Goal: Task Accomplishment & Management: Manage account settings

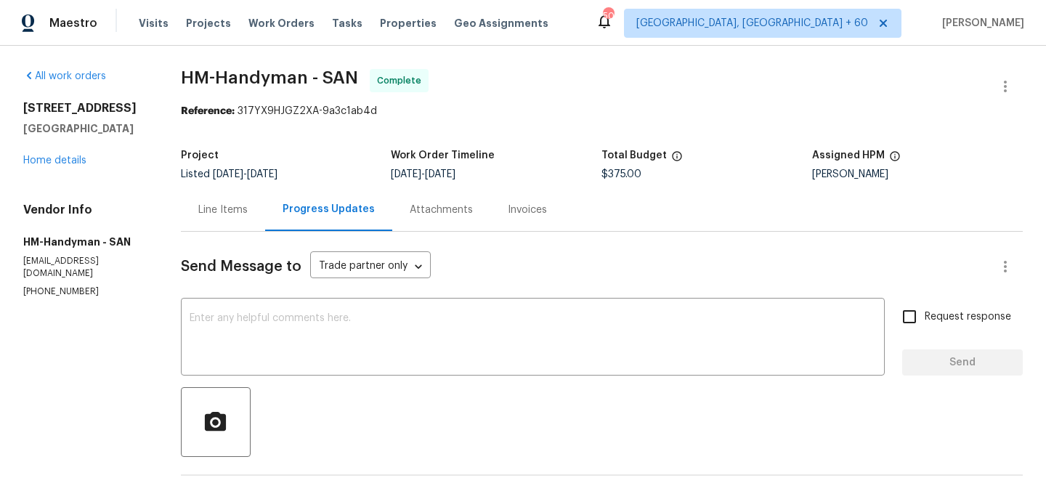
click at [283, 13] on div "Visits Projects Work Orders Tasks Properties Geo Assignments" at bounding box center [352, 23] width 427 height 29
click at [283, 18] on span "Work Orders" at bounding box center [281, 23] width 66 height 15
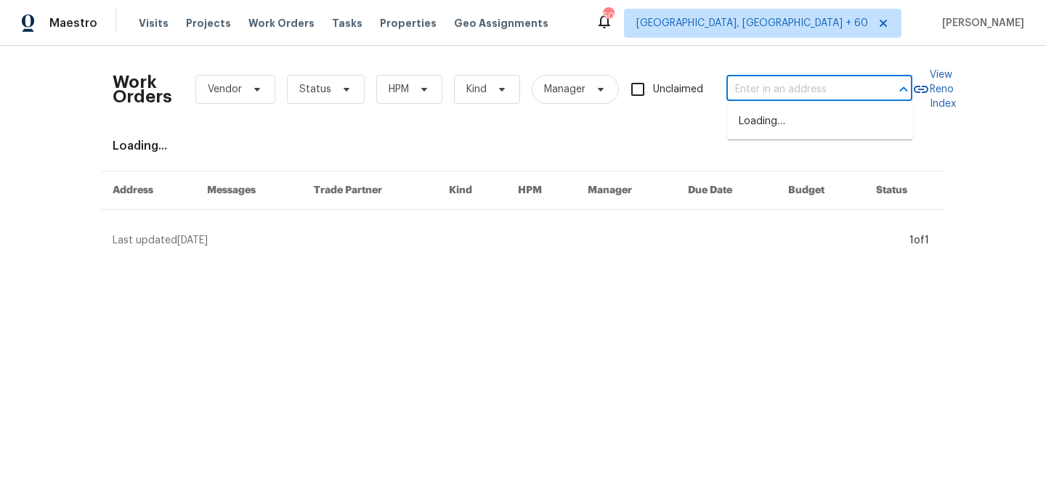
click at [836, 95] on input "text" at bounding box center [798, 89] width 145 height 23
paste input "[STREET_ADDRESS]"
type input "[STREET_ADDRESS]"
click at [803, 129] on li "[STREET_ADDRESS]" at bounding box center [820, 122] width 186 height 24
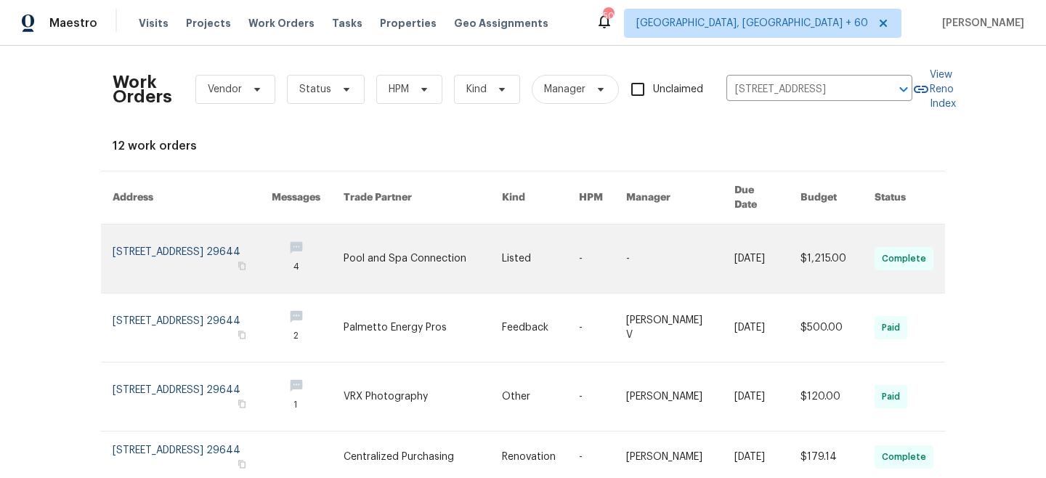
click at [485, 252] on link at bounding box center [423, 258] width 158 height 68
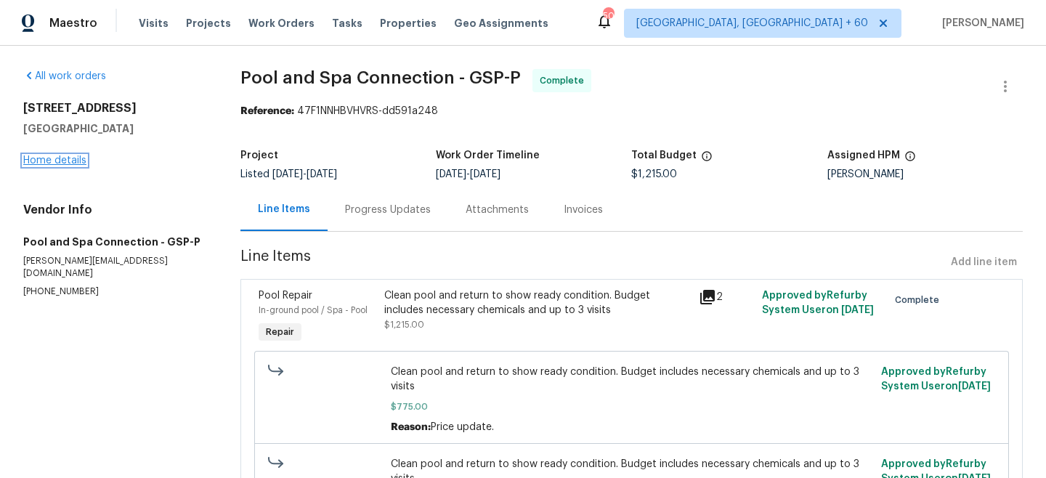
click at [73, 165] on link "Home details" at bounding box center [54, 160] width 63 height 10
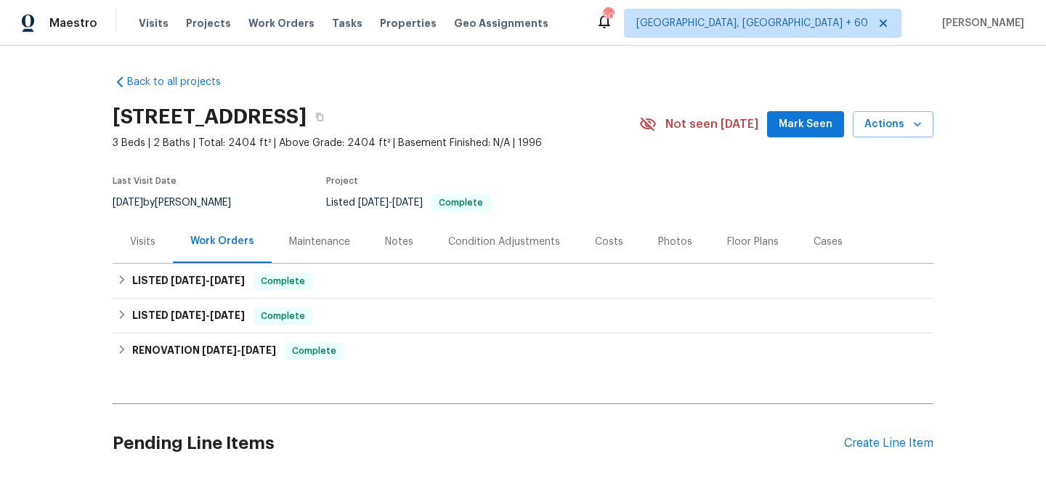
click at [320, 244] on div "Maintenance" at bounding box center [319, 242] width 61 height 15
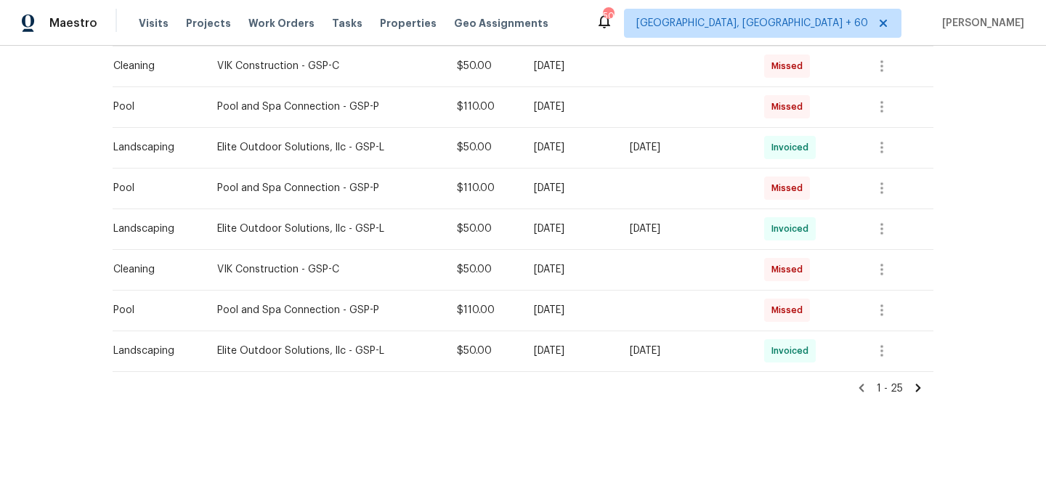
scroll to position [965, 0]
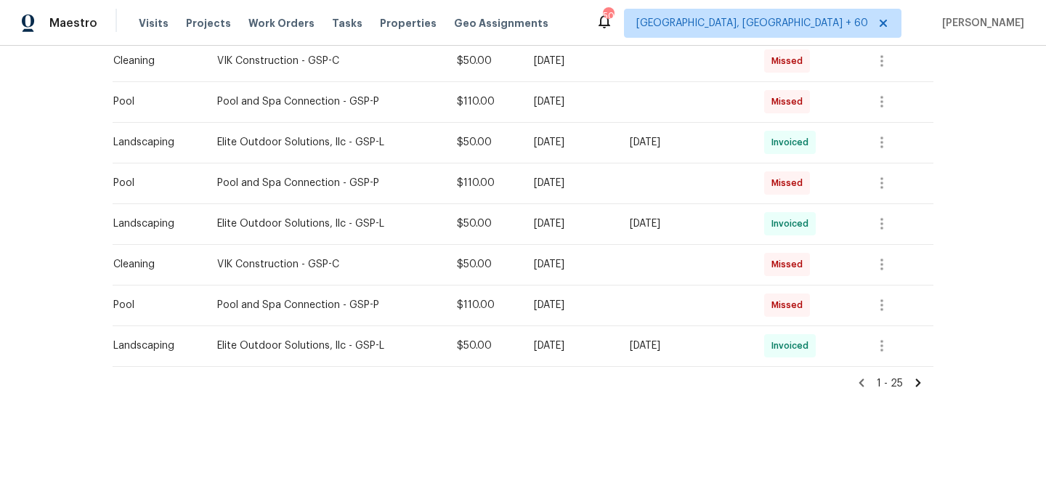
click at [921, 381] on icon at bounding box center [918, 382] width 13 height 13
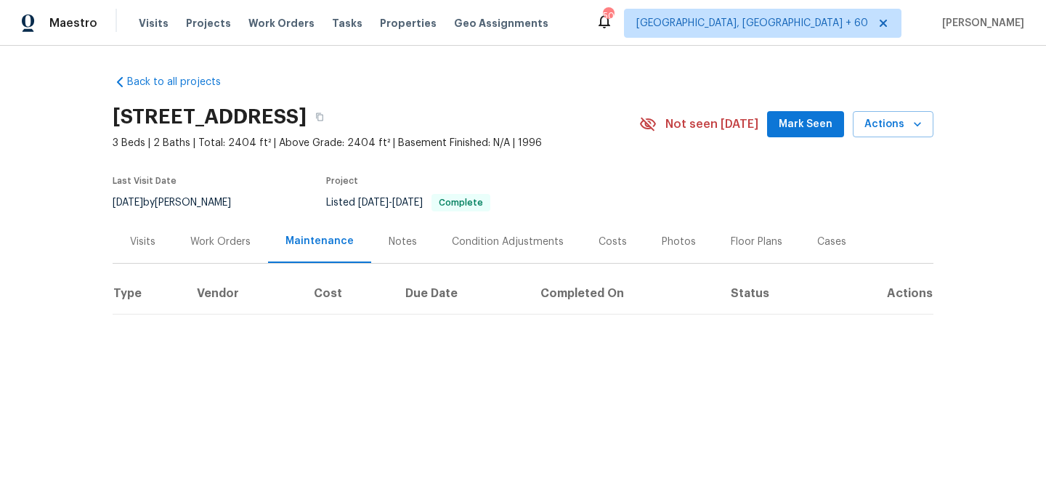
scroll to position [0, 0]
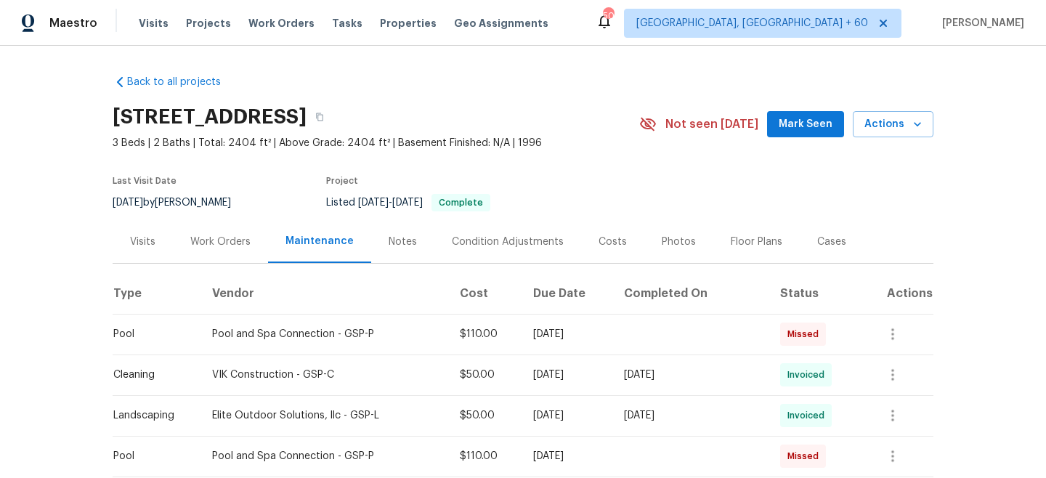
click at [146, 239] on div "Visits" at bounding box center [142, 242] width 25 height 15
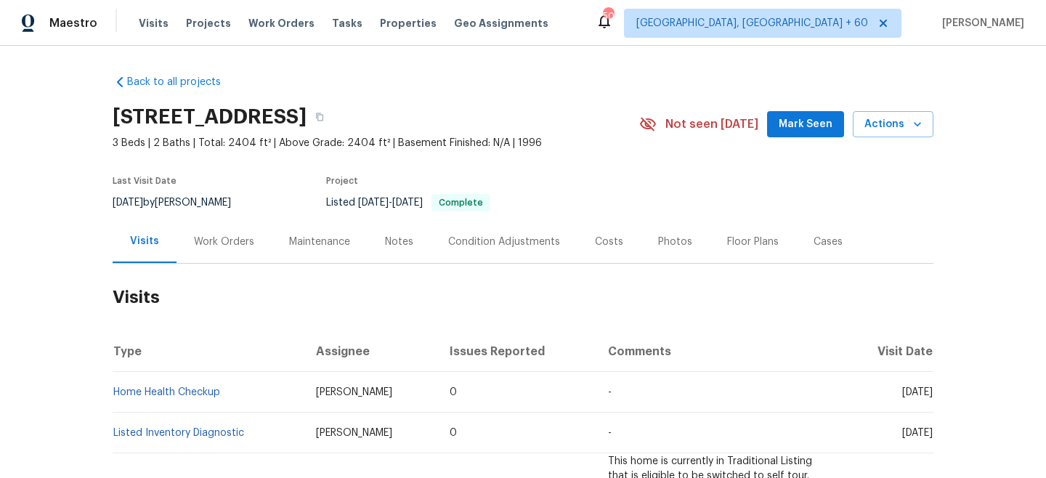
click at [256, 252] on div "Work Orders" at bounding box center [224, 241] width 95 height 43
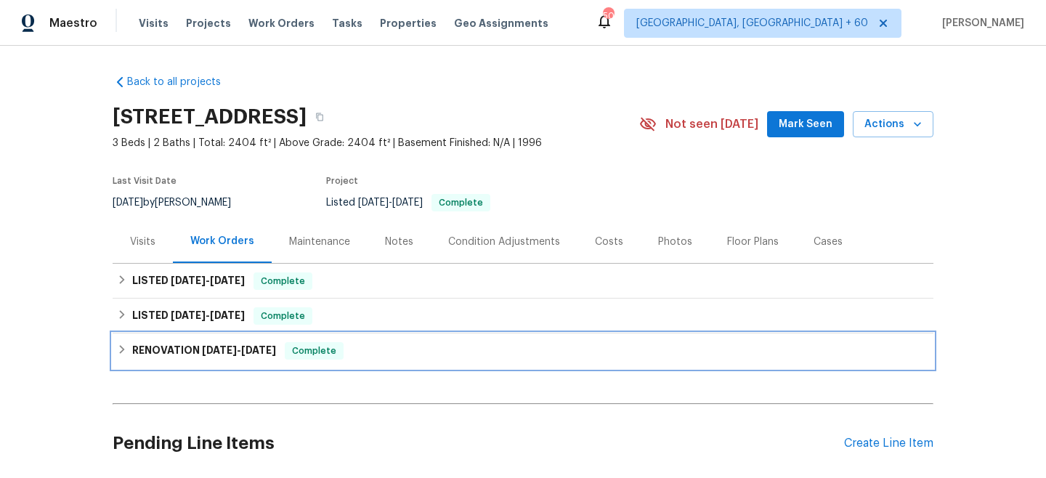
click at [240, 356] on h6 "RENOVATION [DATE] - [DATE]" at bounding box center [204, 350] width 144 height 17
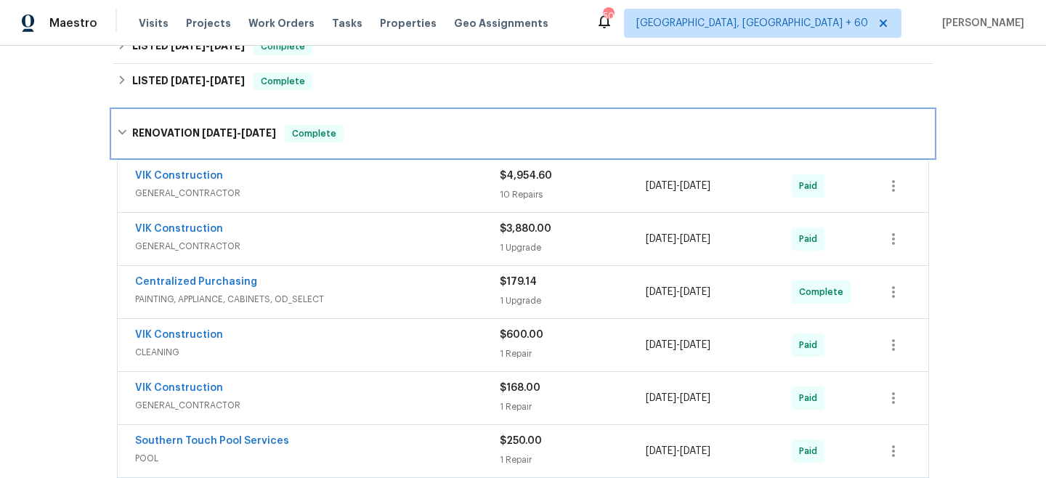
scroll to position [238, 0]
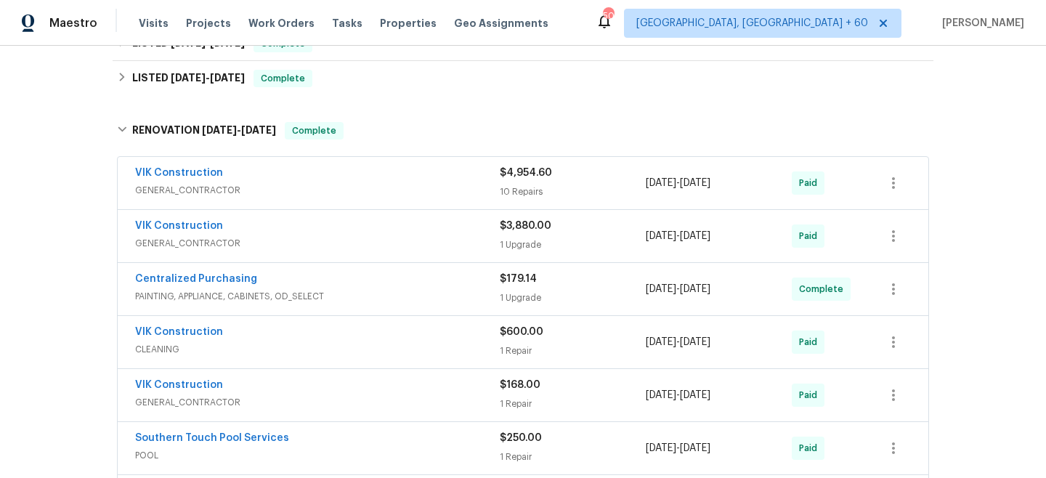
click at [522, 346] on div "1 Repair" at bounding box center [573, 351] width 146 height 15
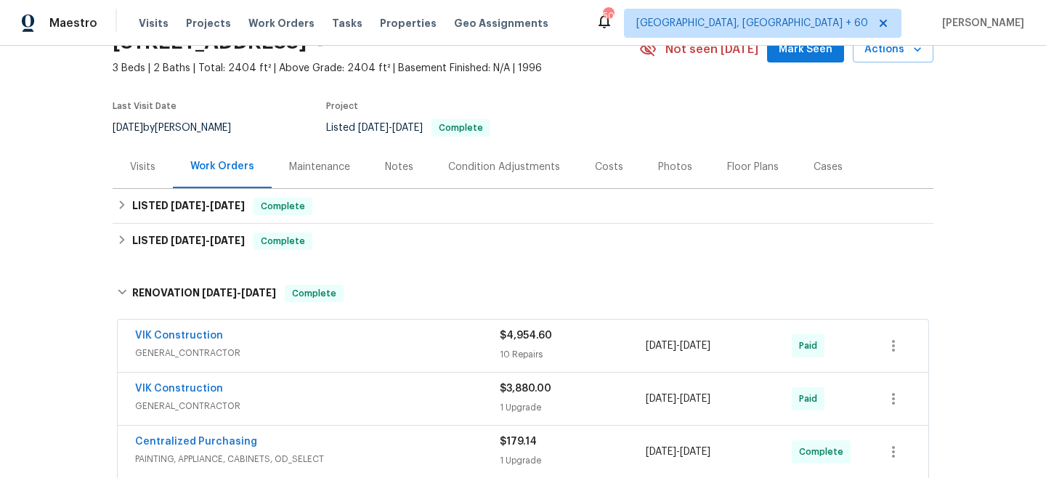
scroll to position [0, 0]
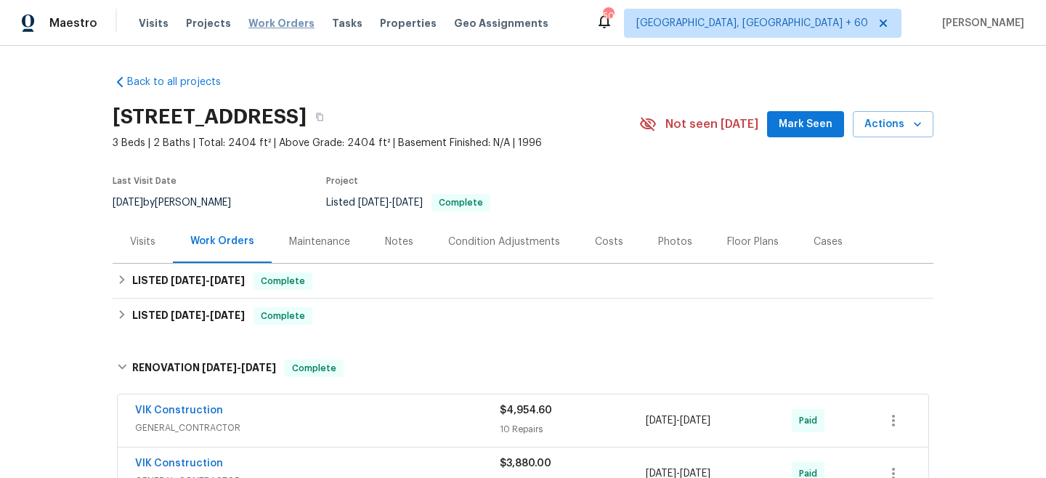
click at [250, 23] on span "Work Orders" at bounding box center [281, 23] width 66 height 15
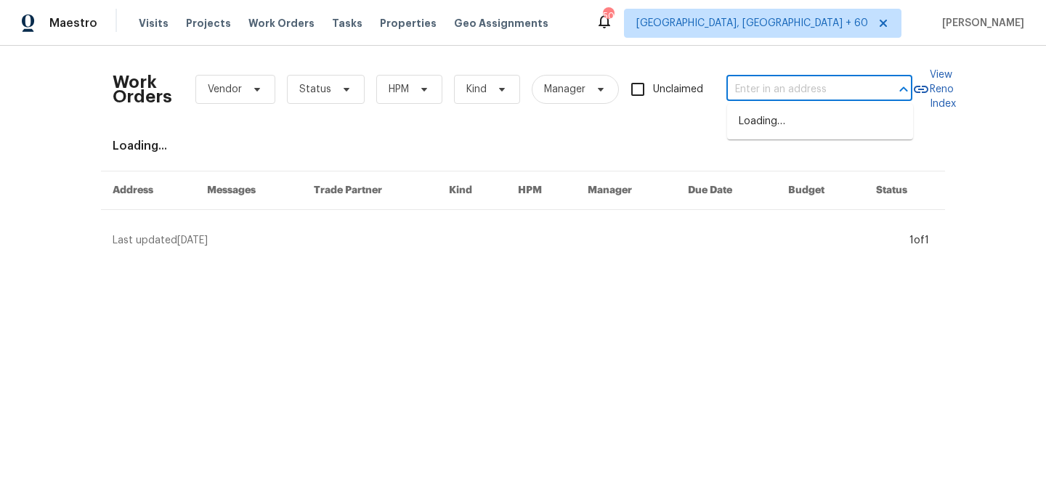
click at [777, 99] on input "text" at bounding box center [798, 89] width 145 height 23
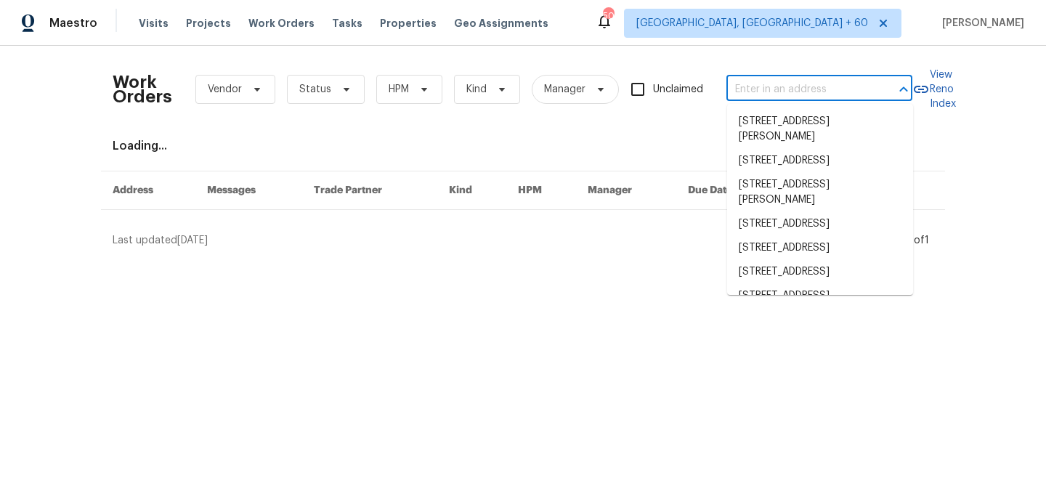
paste input "[STREET_ADDRESS][PERSON_NAME]"
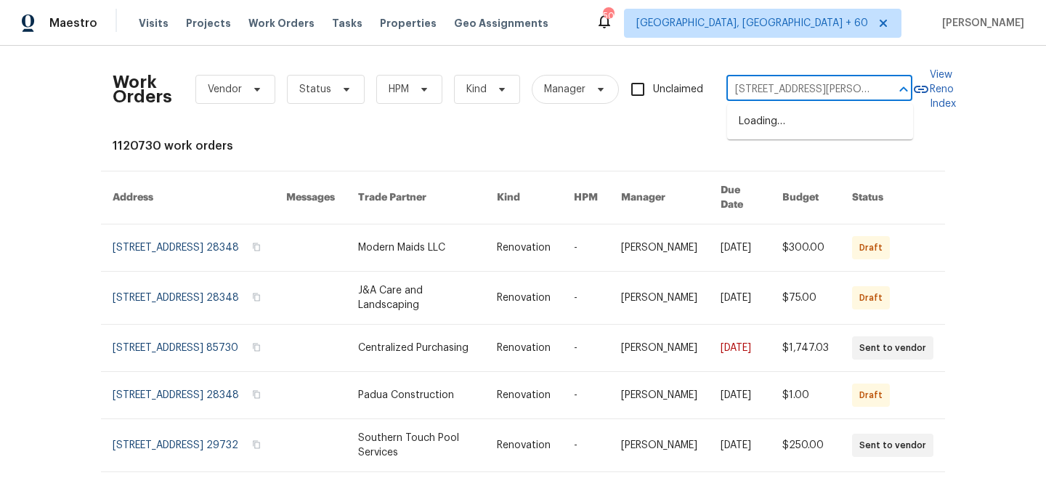
type input "[STREET_ADDRESS][PERSON_NAME]"
click at [831, 115] on li "[STREET_ADDRESS][PERSON_NAME]" at bounding box center [820, 129] width 186 height 39
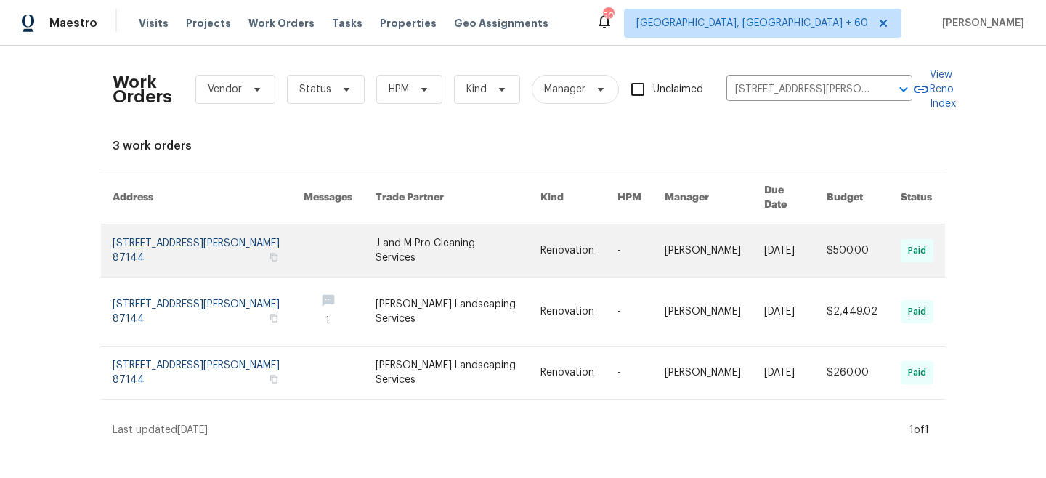
click at [466, 243] on link at bounding box center [459, 250] width 166 height 52
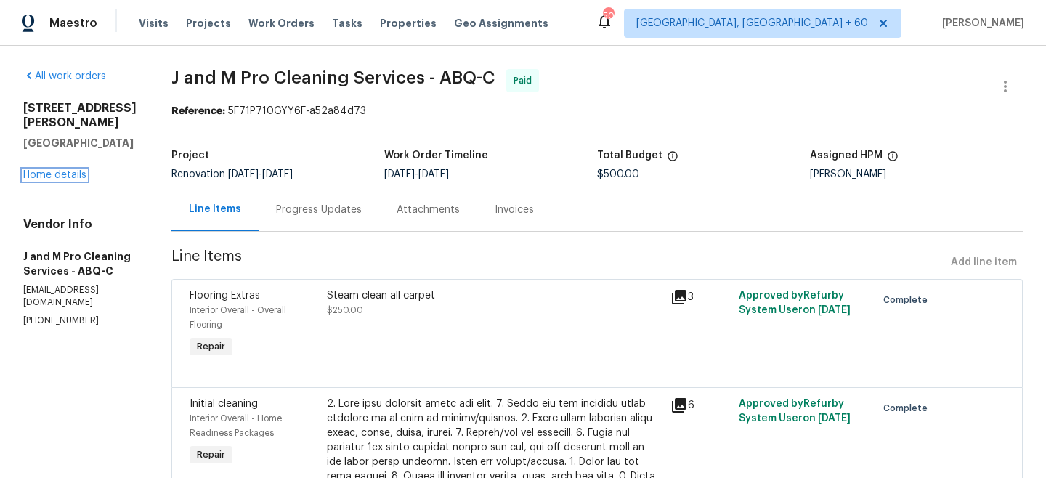
click at [55, 170] on link "Home details" at bounding box center [54, 175] width 63 height 10
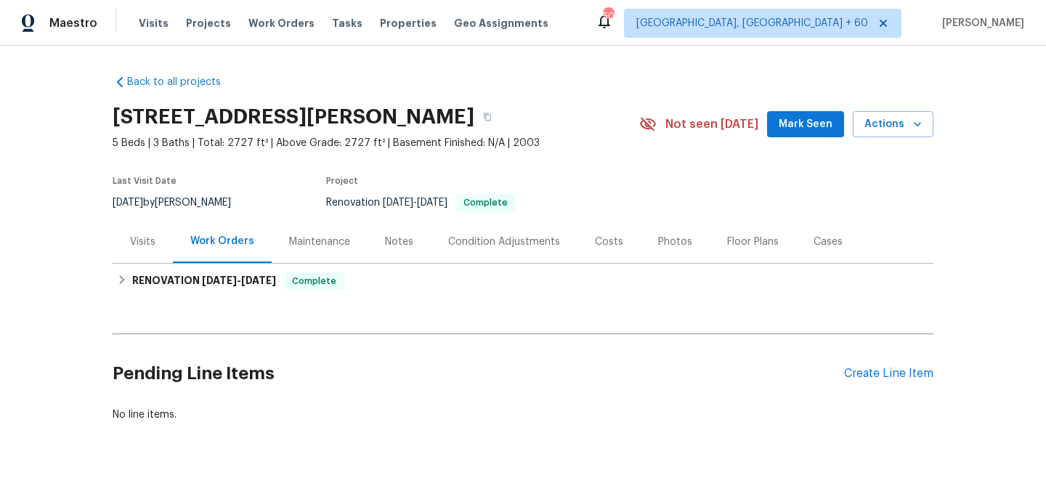
click at [330, 246] on div "Maintenance" at bounding box center [319, 242] width 61 height 15
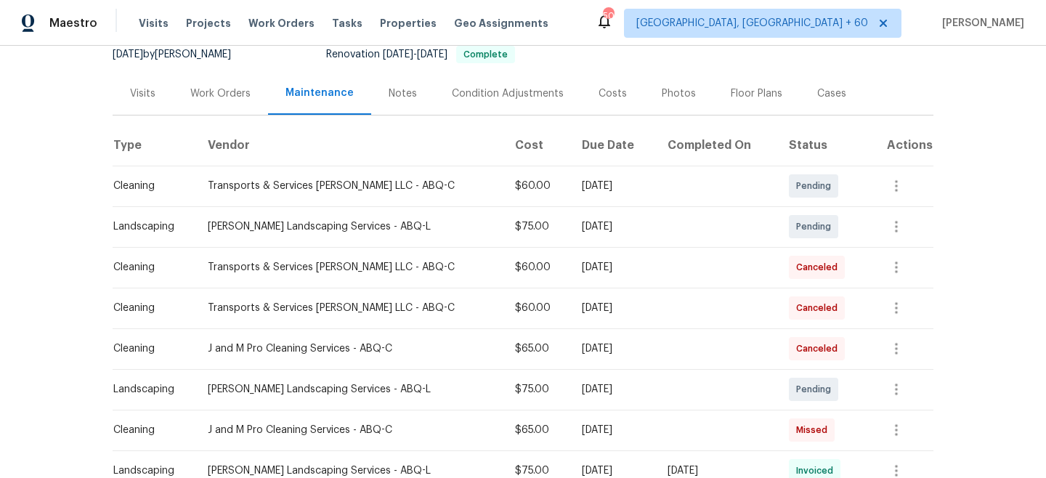
scroll to position [131, 0]
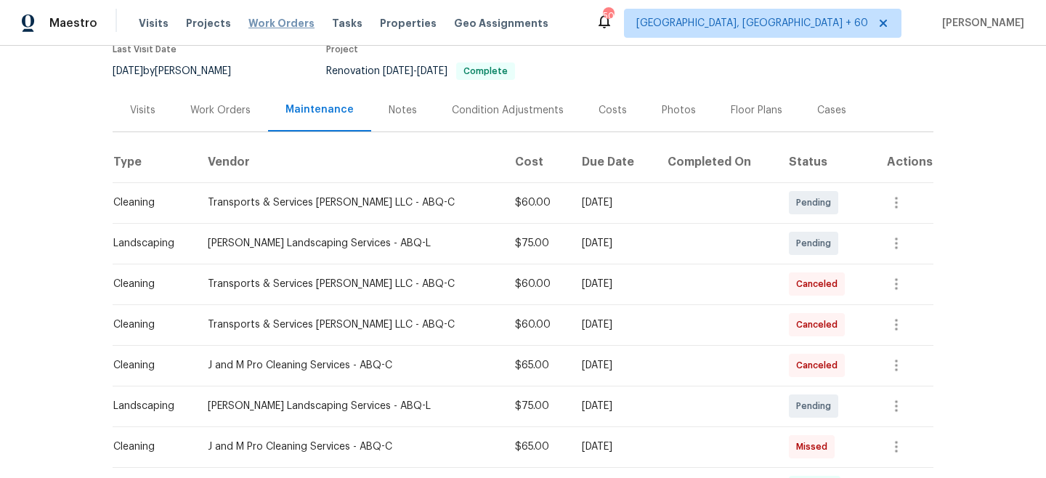
click at [272, 21] on span "Work Orders" at bounding box center [281, 23] width 66 height 15
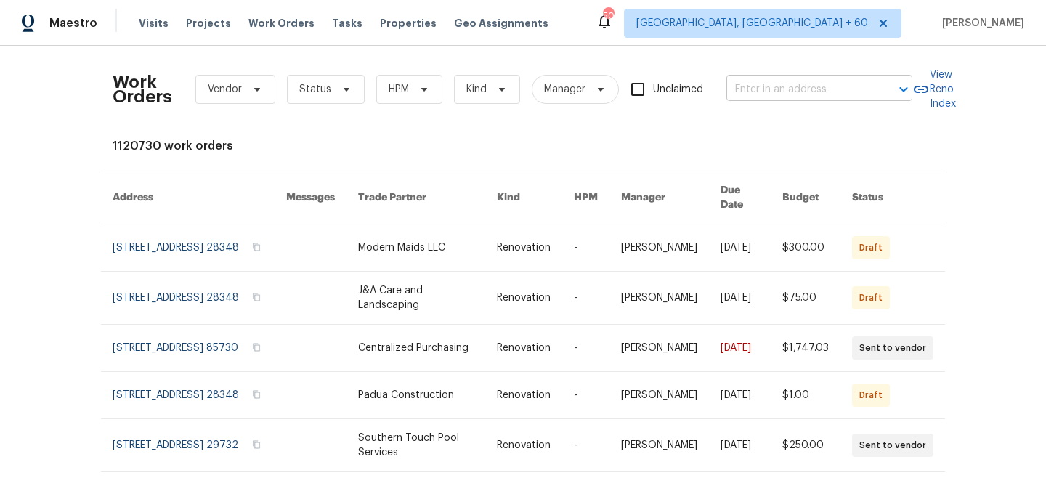
click at [771, 91] on input "text" at bounding box center [798, 89] width 145 height 23
paste input "[STREET_ADDRESS][PERSON_NAME]"
type input "[STREET_ADDRESS][PERSON_NAME]"
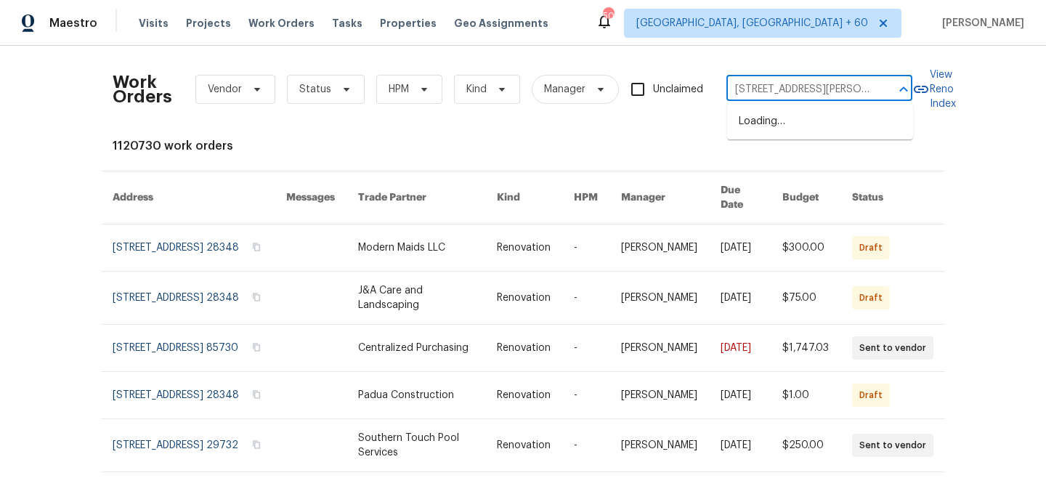
scroll to position [0, 47]
click at [792, 124] on li "[STREET_ADDRESS][PERSON_NAME]" at bounding box center [820, 129] width 186 height 39
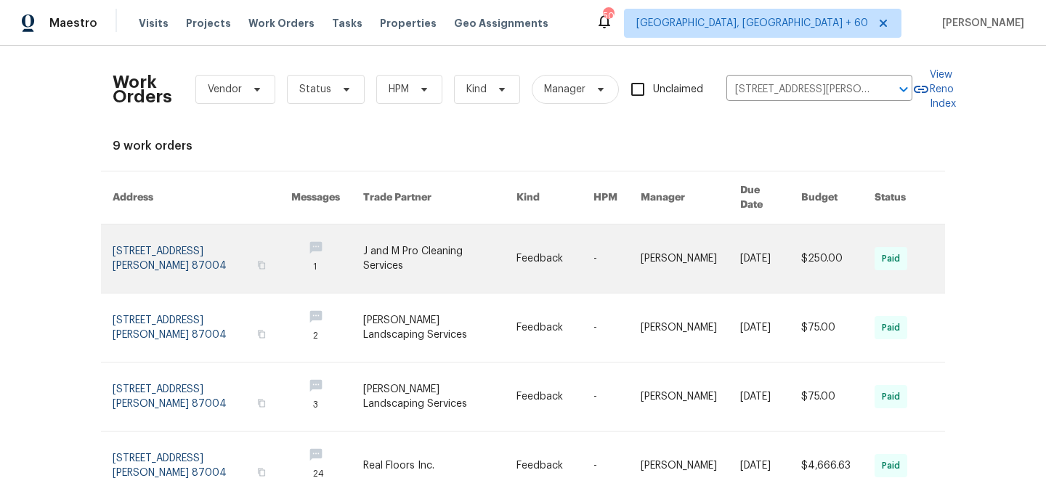
click at [455, 229] on link at bounding box center [440, 258] width 154 height 68
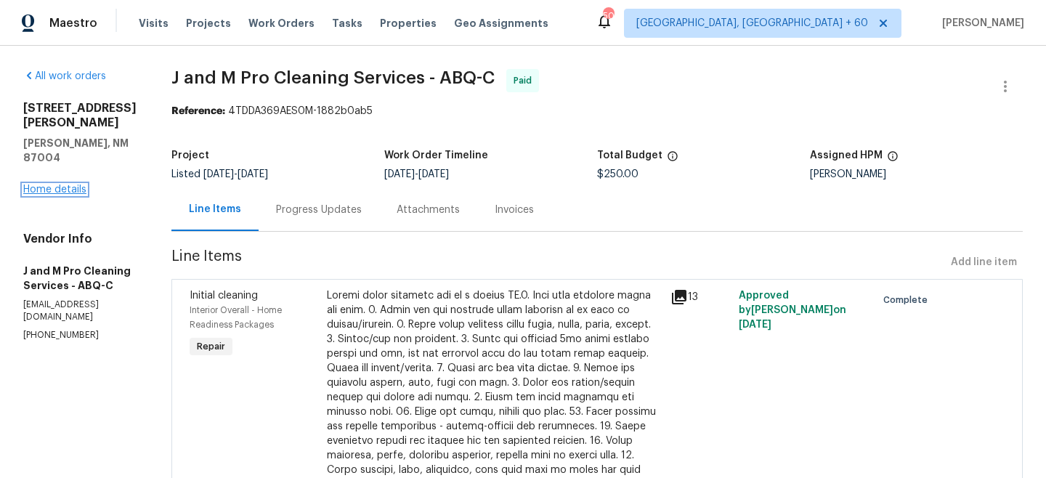
click at [44, 185] on link "Home details" at bounding box center [54, 190] width 63 height 10
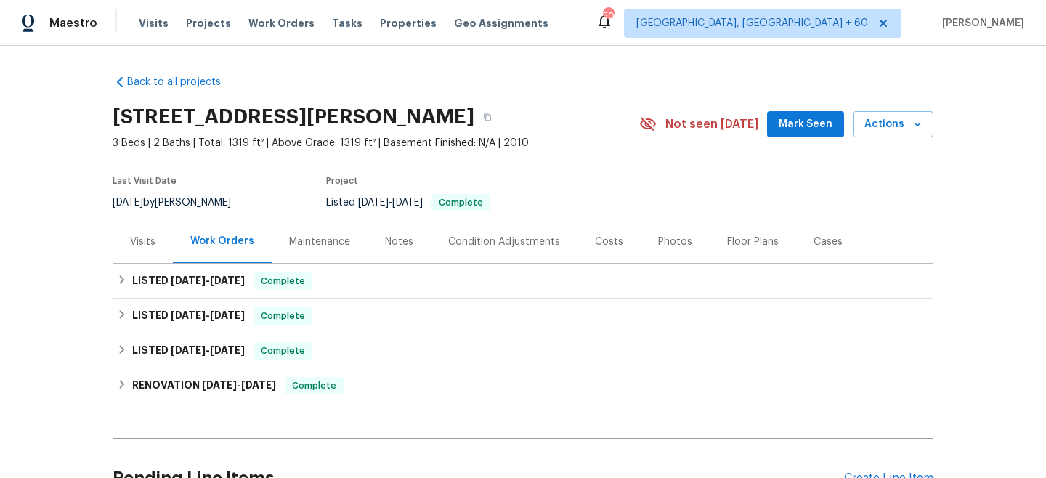
click at [323, 235] on div "Maintenance" at bounding box center [319, 242] width 61 height 15
